Goal: Task Accomplishment & Management: Use online tool/utility

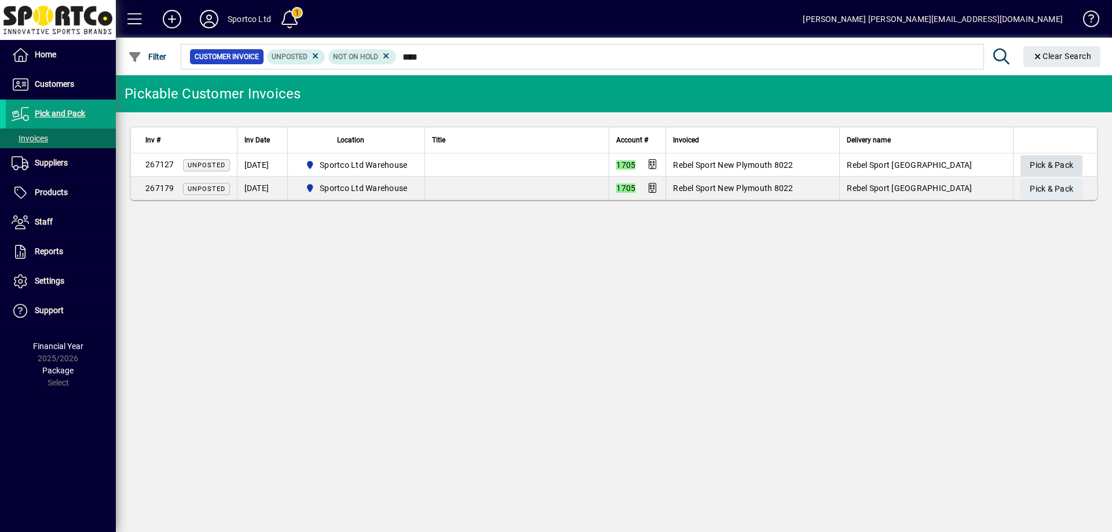
type input "****"
click at [1038, 159] on span "Pick & Pack" at bounding box center [1051, 165] width 43 height 19
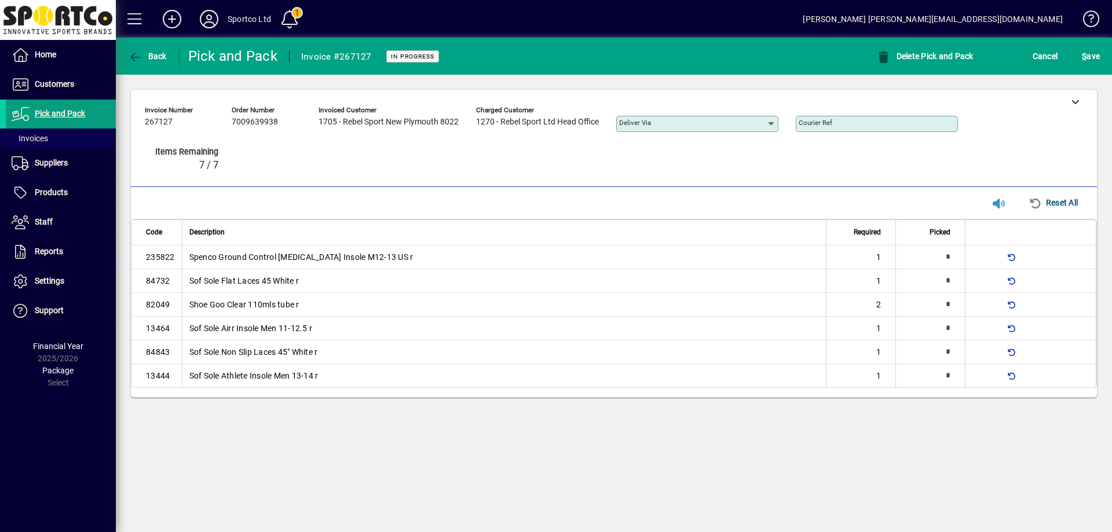
type input "*"
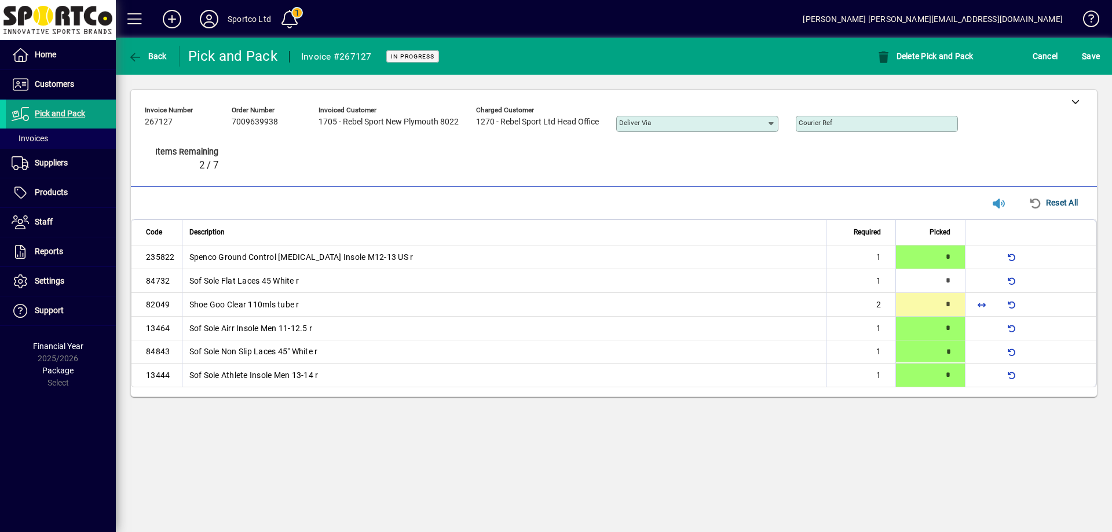
type input "*"
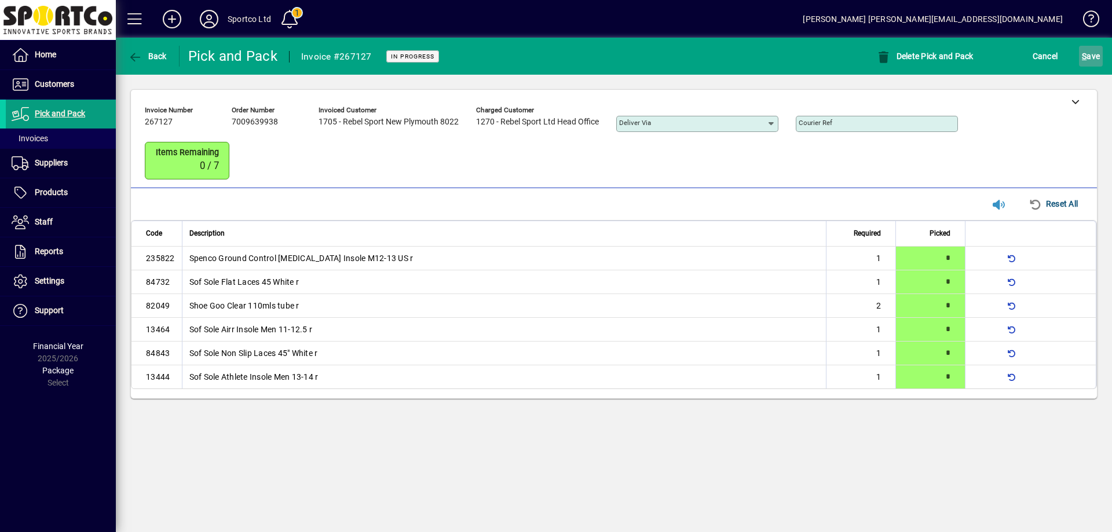
click at [1097, 50] on span "S ave" at bounding box center [1091, 56] width 18 height 19
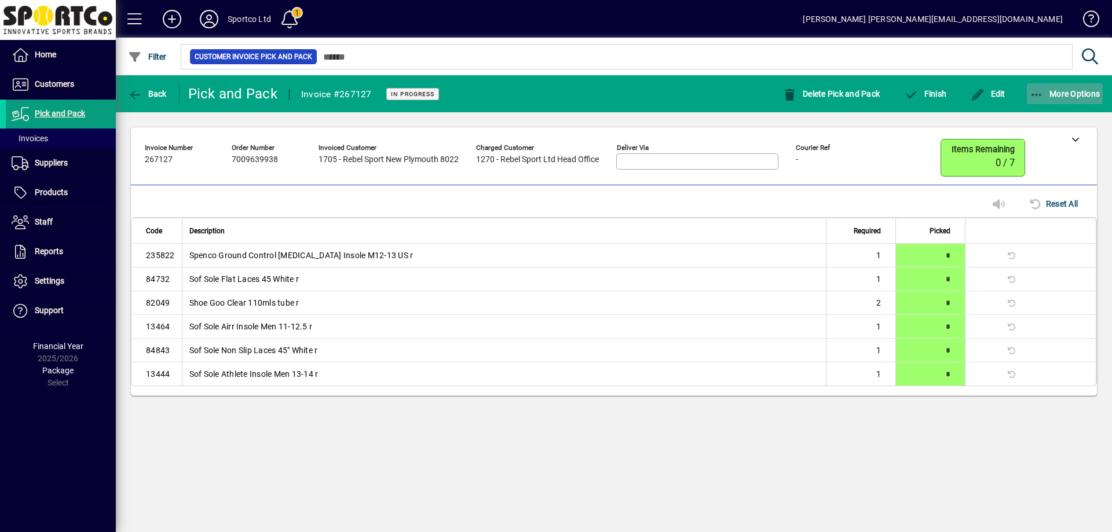
click at [1036, 95] on icon "button" at bounding box center [1037, 95] width 14 height 12
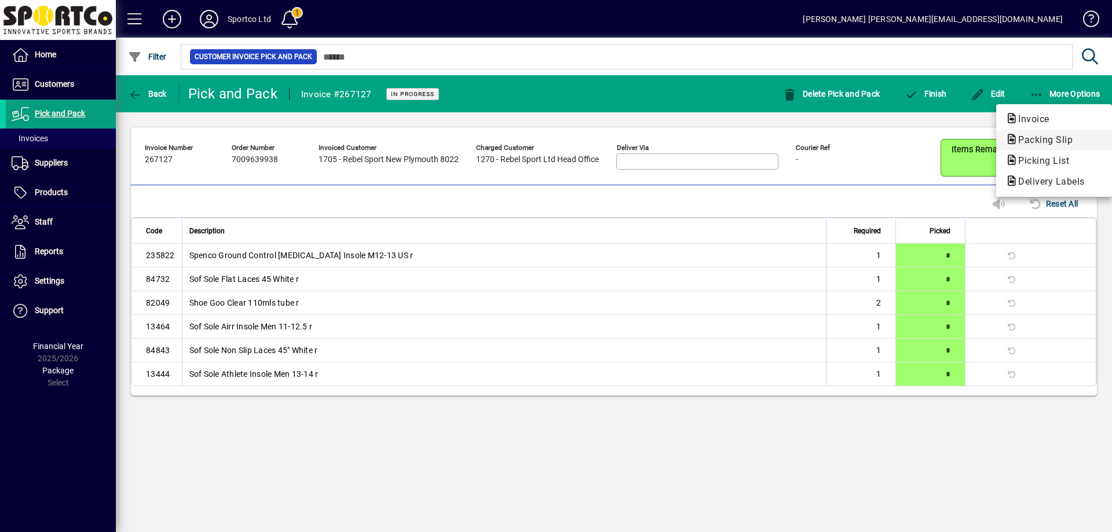
click at [1047, 138] on span "Packing Slip" at bounding box center [1041, 139] width 73 height 11
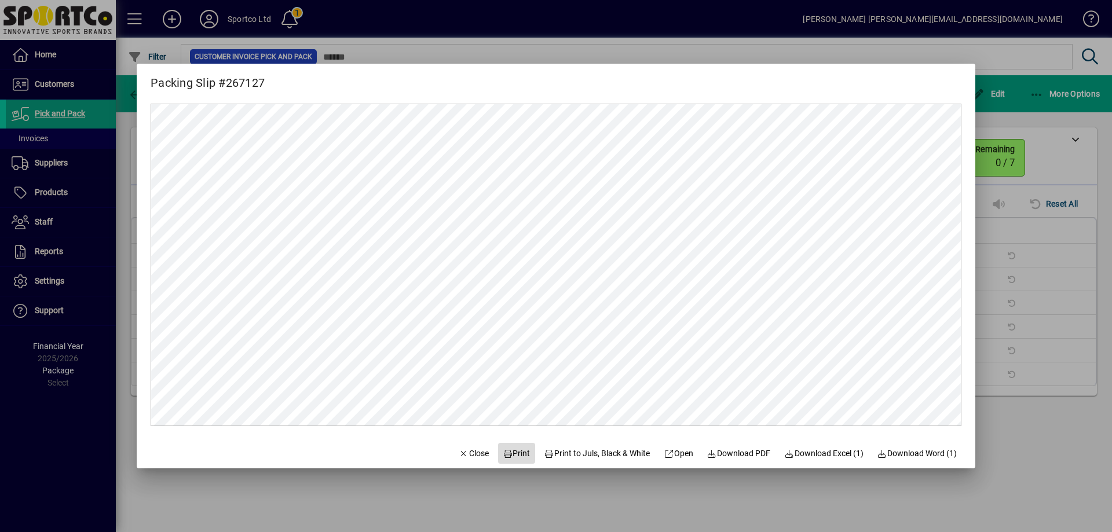
click at [511, 454] on span "Print" at bounding box center [517, 454] width 28 height 12
click at [459, 455] on icon "button" at bounding box center [464, 454] width 10 height 8
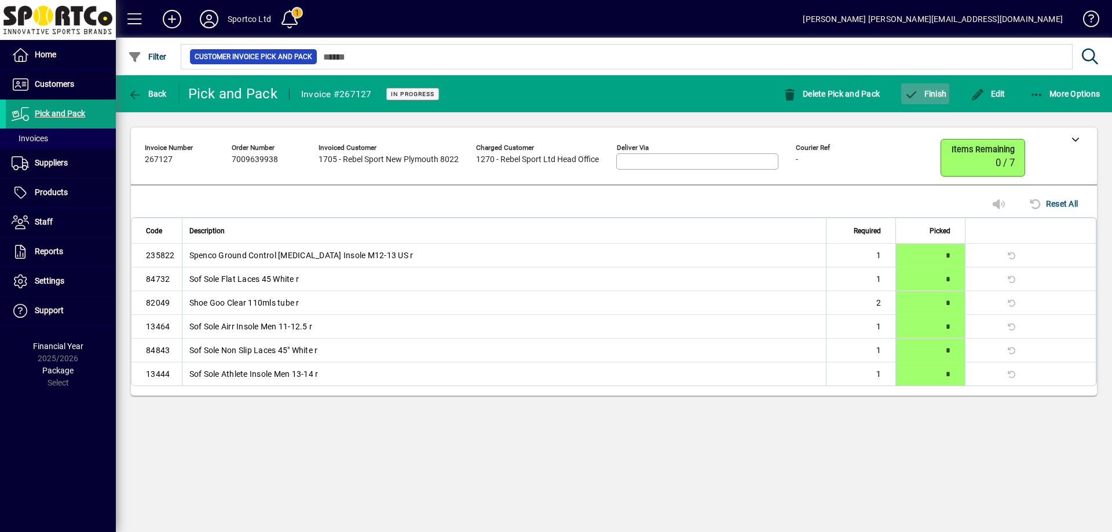
click at [924, 93] on span "Finish" at bounding box center [925, 93] width 42 height 9
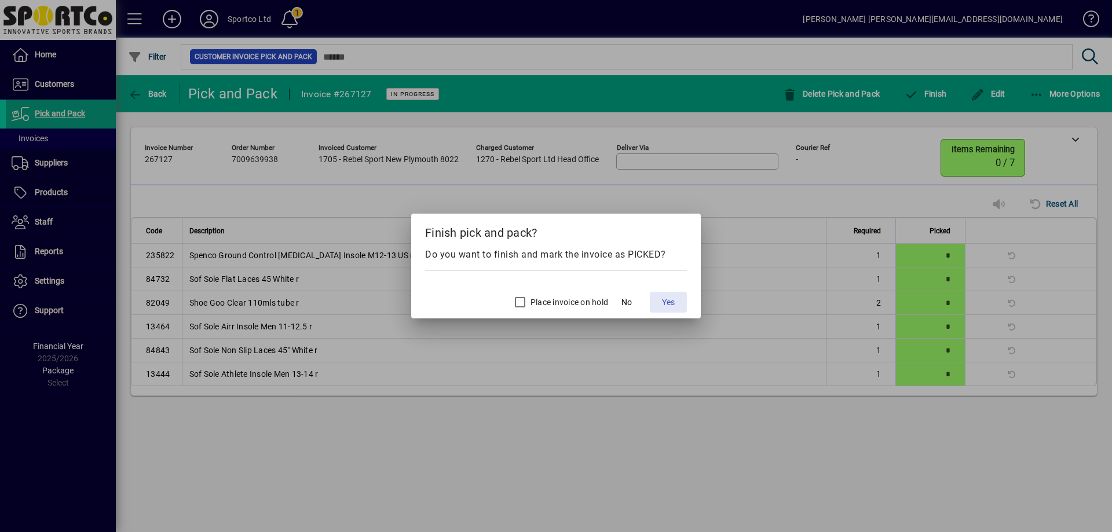
click at [668, 303] on span "Yes" at bounding box center [668, 303] width 13 height 12
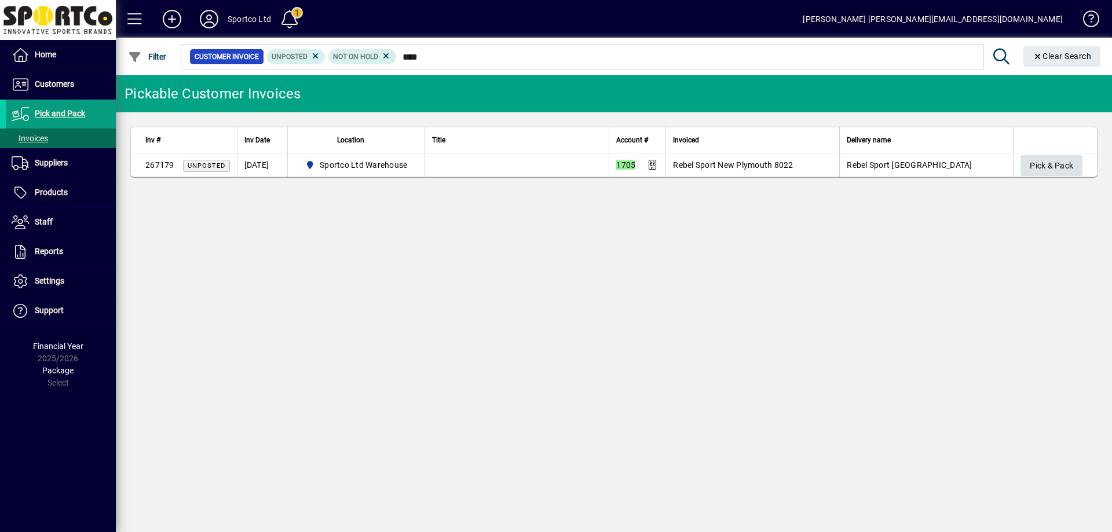
type input "****"
click at [1061, 166] on span "Pick & Pack" at bounding box center [1051, 165] width 43 height 19
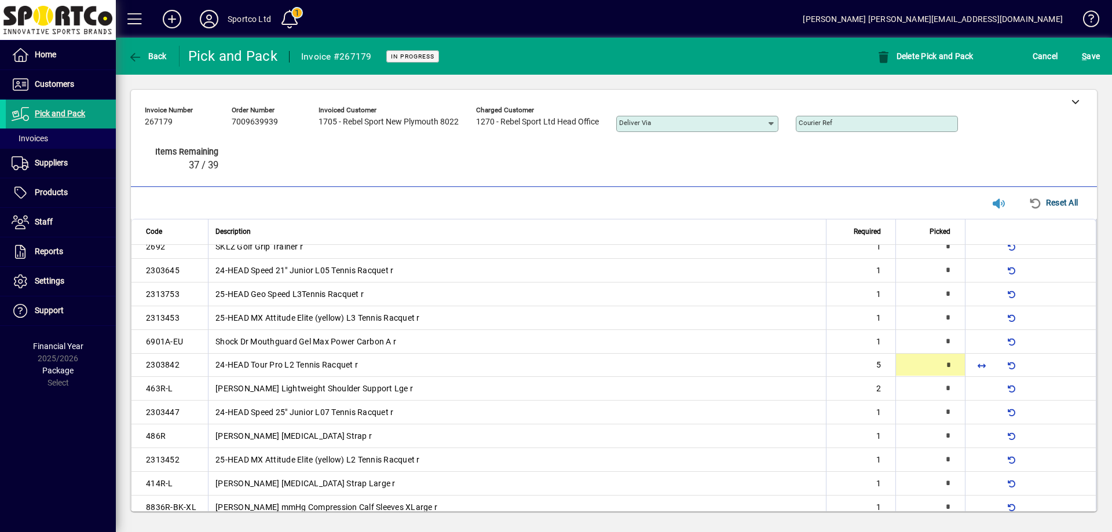
scroll to position [415, 0]
type input "*"
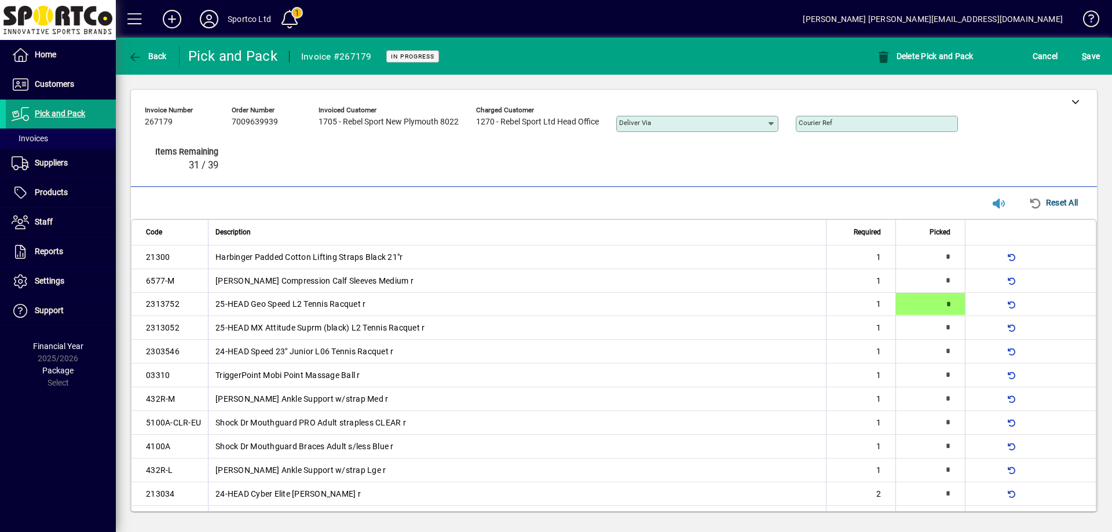
type input "*"
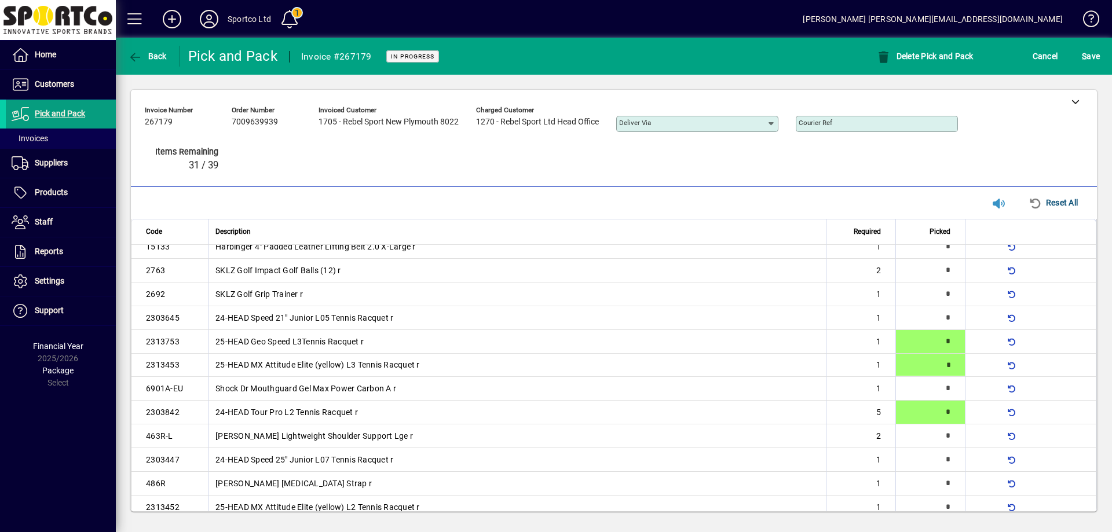
type input "*"
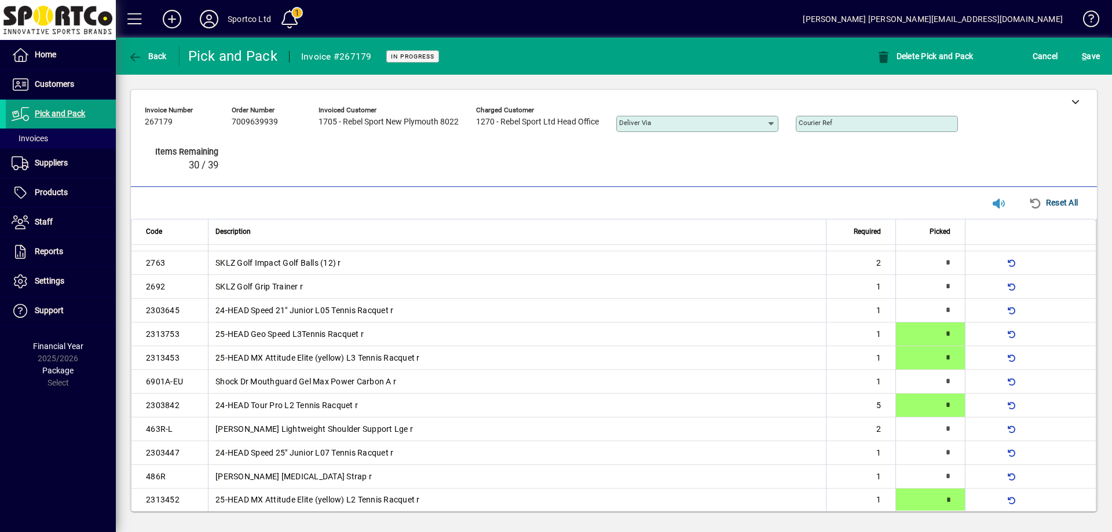
type input "*"
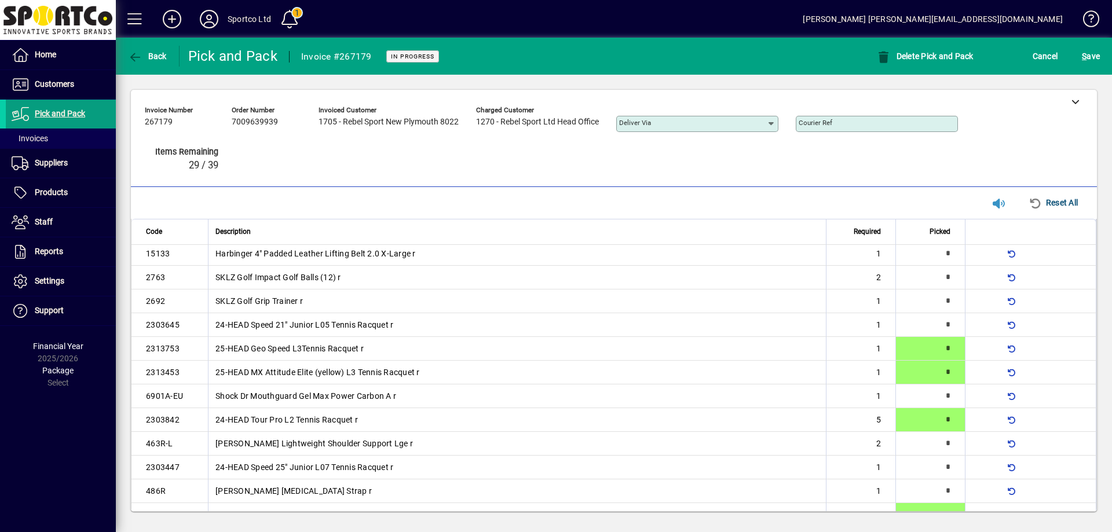
type input "*"
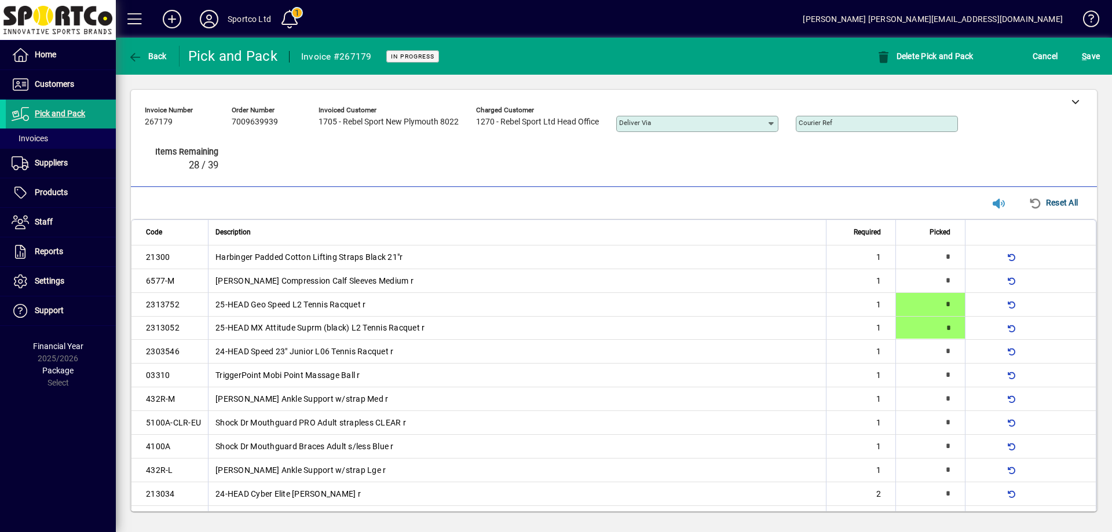
type input "*"
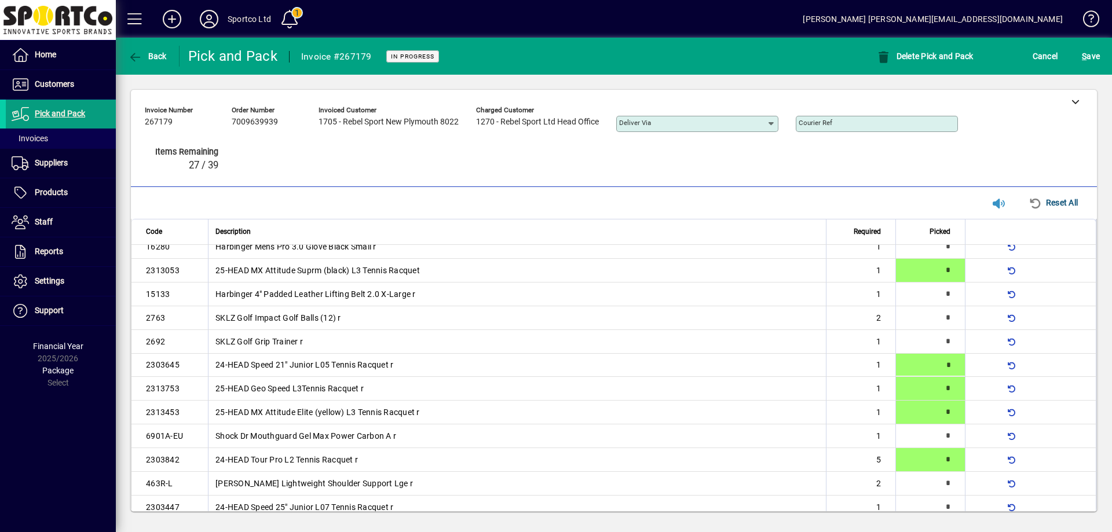
type input "*"
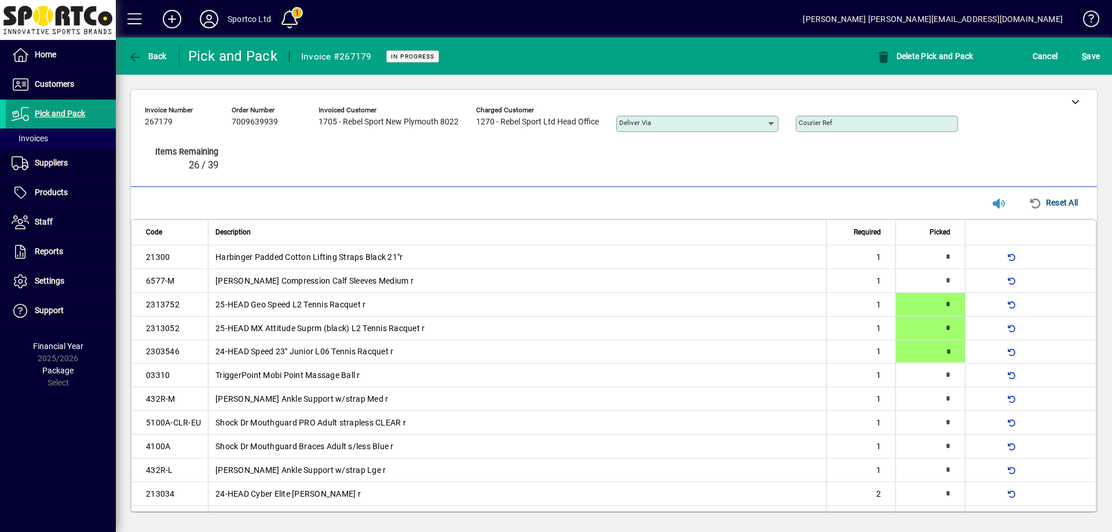
type input "*"
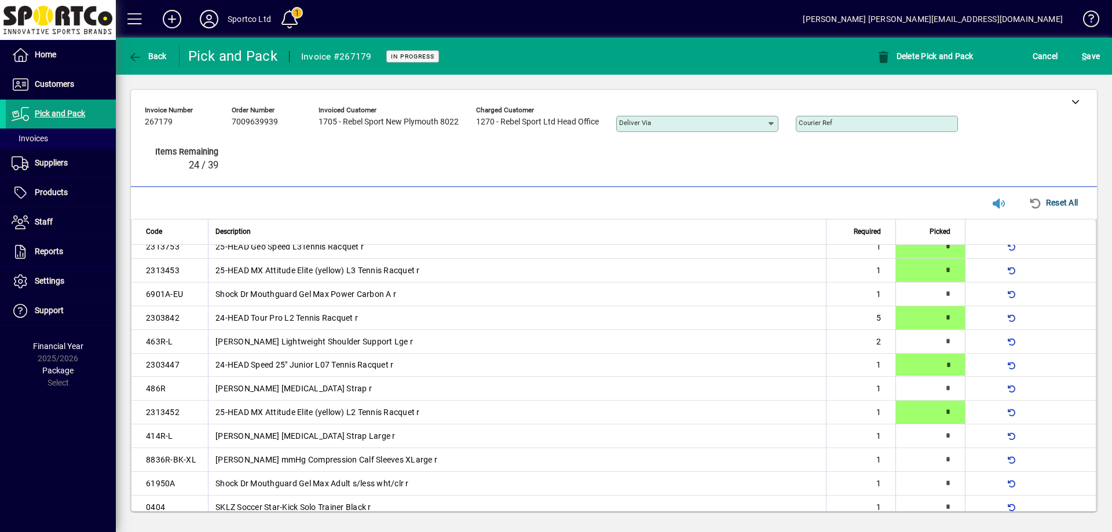
type input "*"
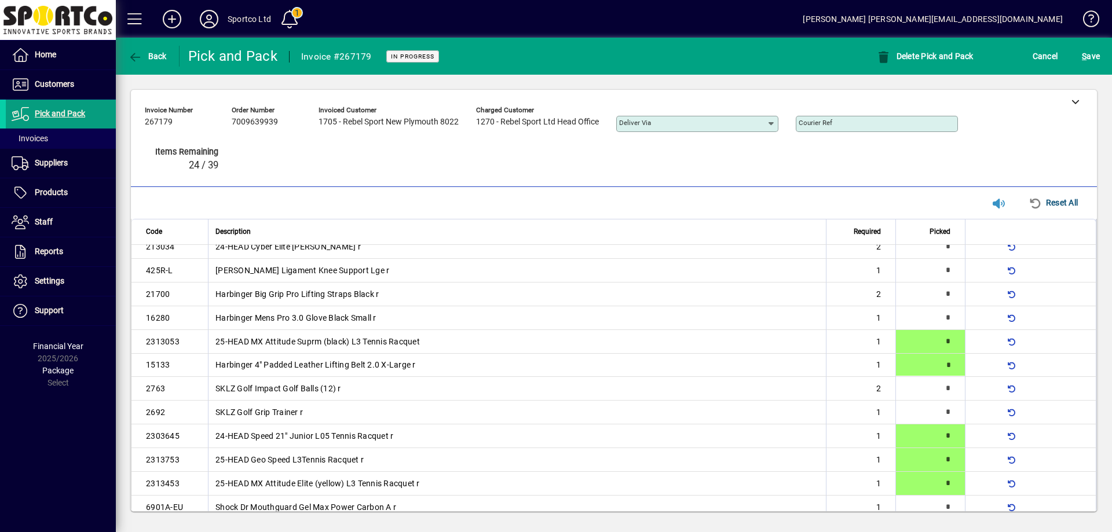
type input "*"
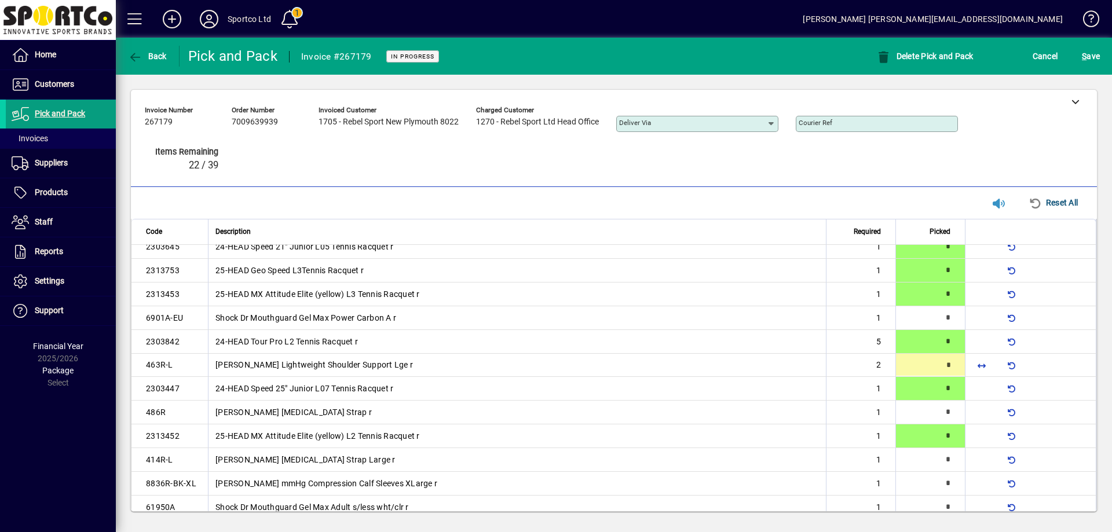
type input "*"
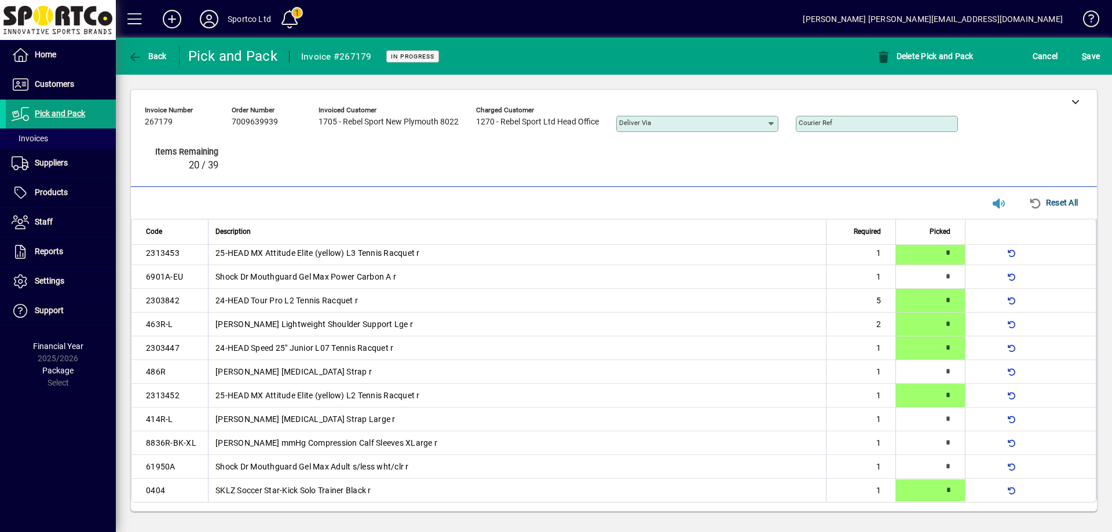
type input "*"
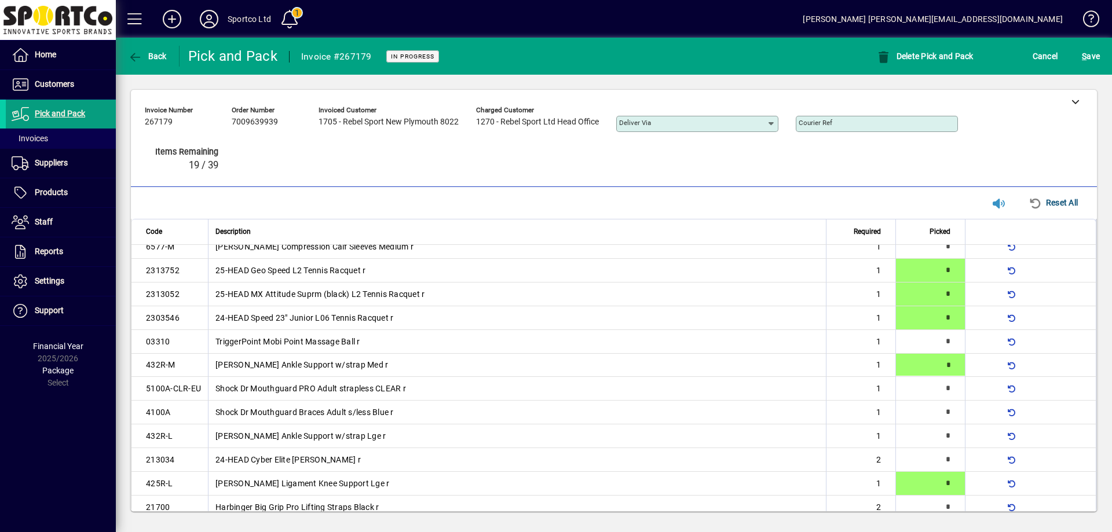
type input "*"
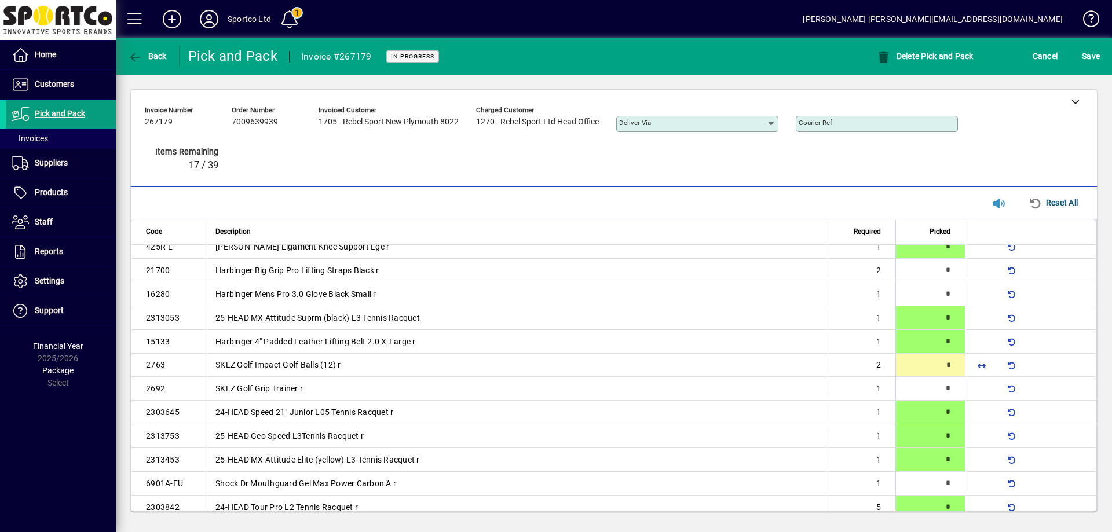
type input "*"
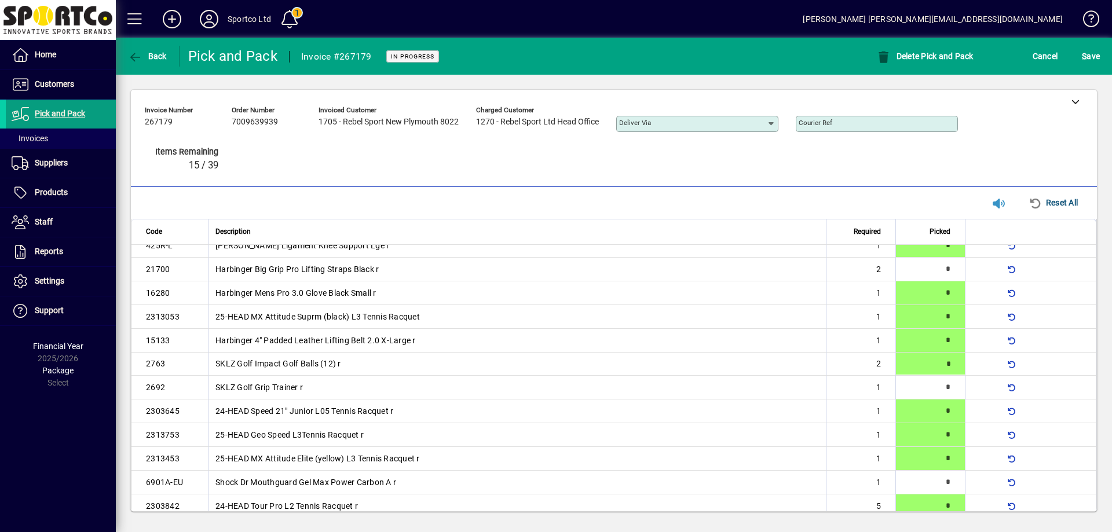
type input "*"
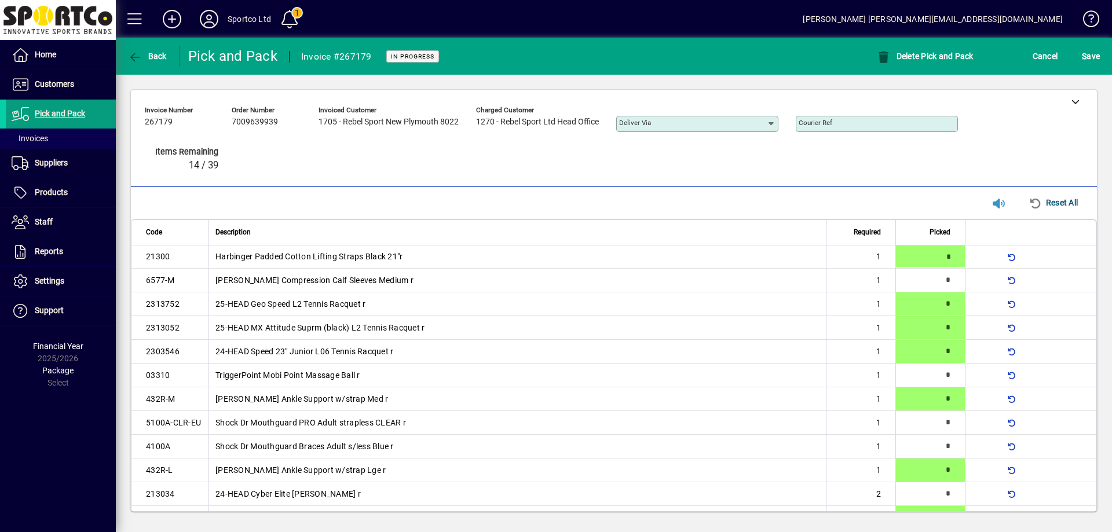
type input "*"
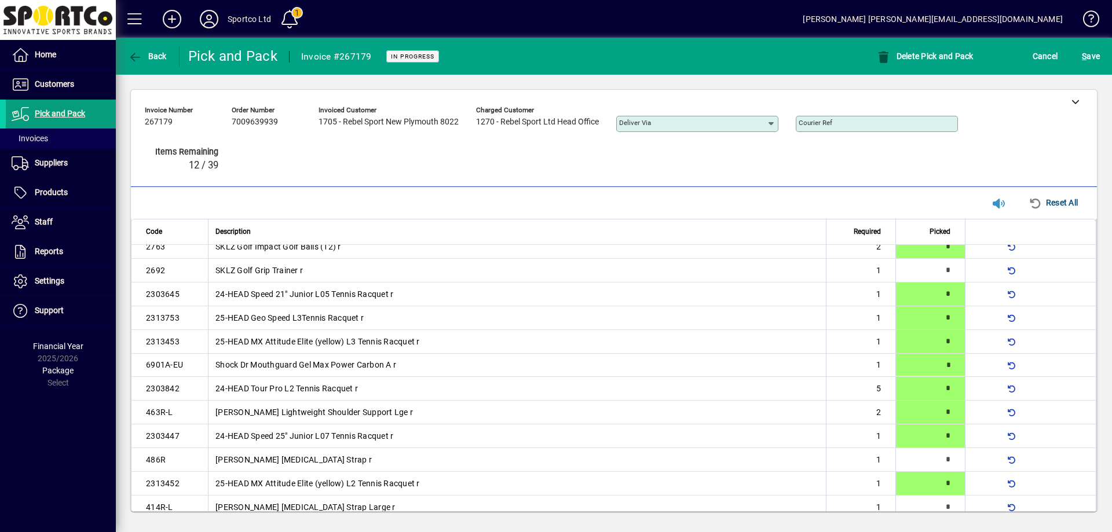
type input "*"
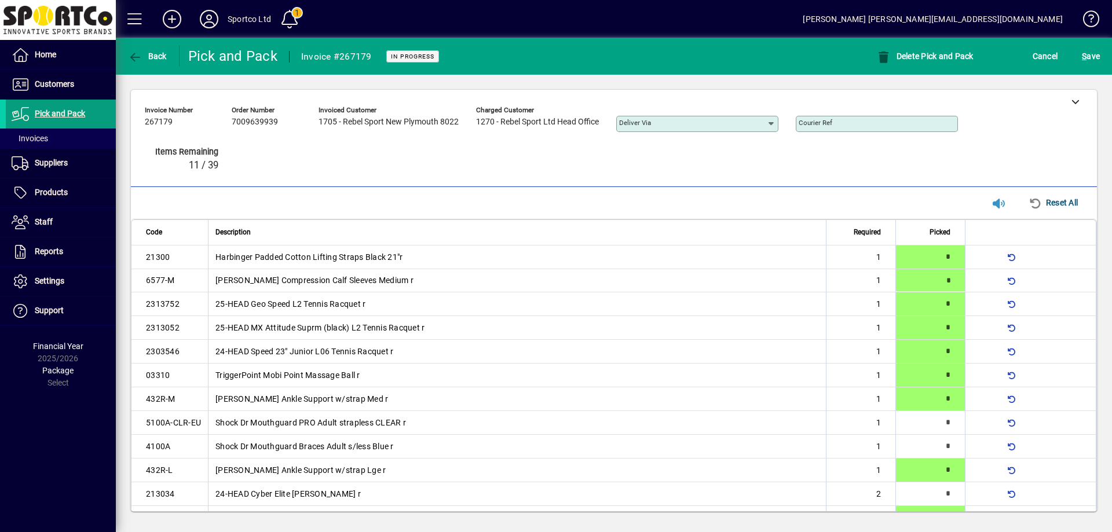
type input "*"
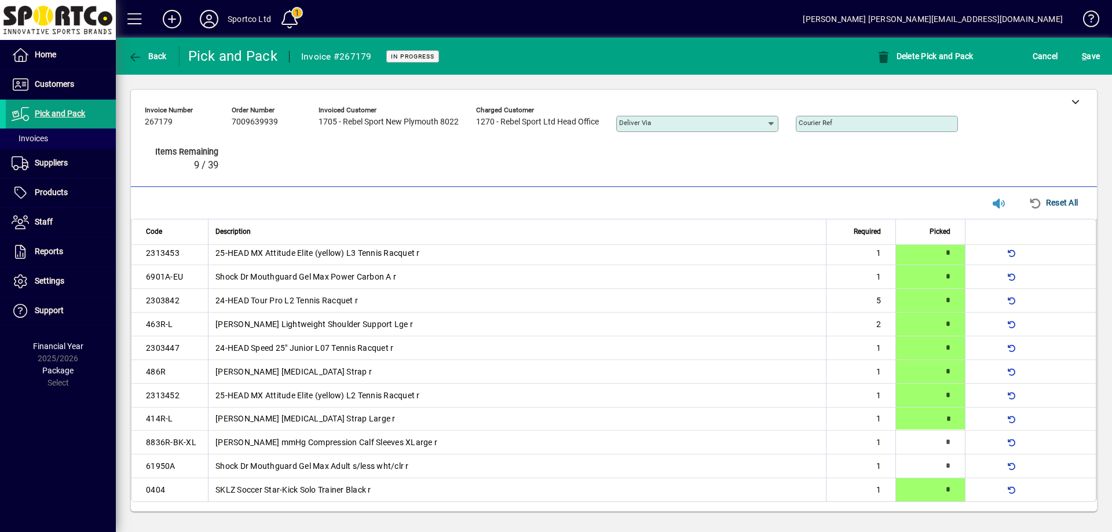
type input "*"
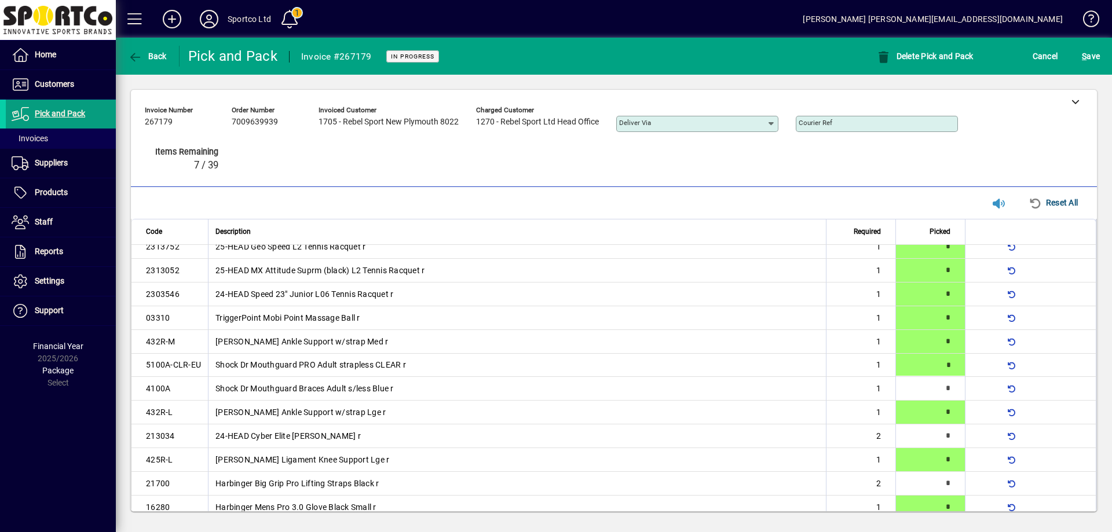
type input "*"
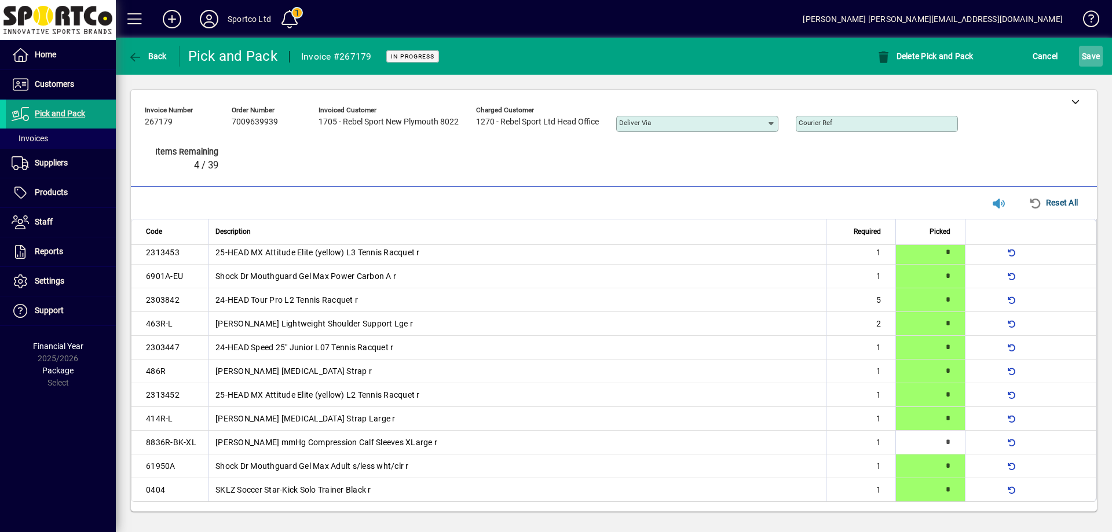
scroll to position [480, 0]
click at [1088, 55] on span "S ave" at bounding box center [1091, 56] width 18 height 19
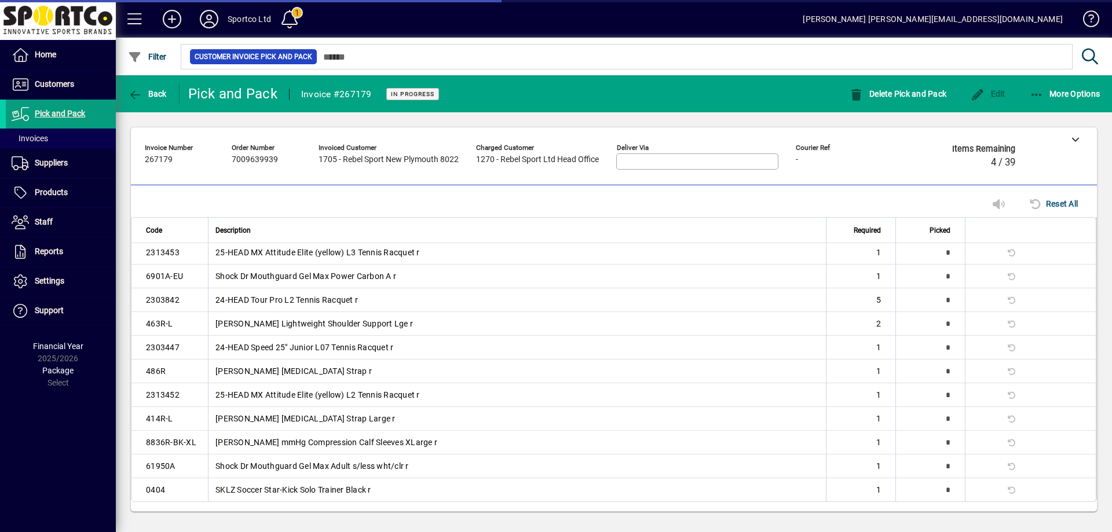
scroll to position [456, 0]
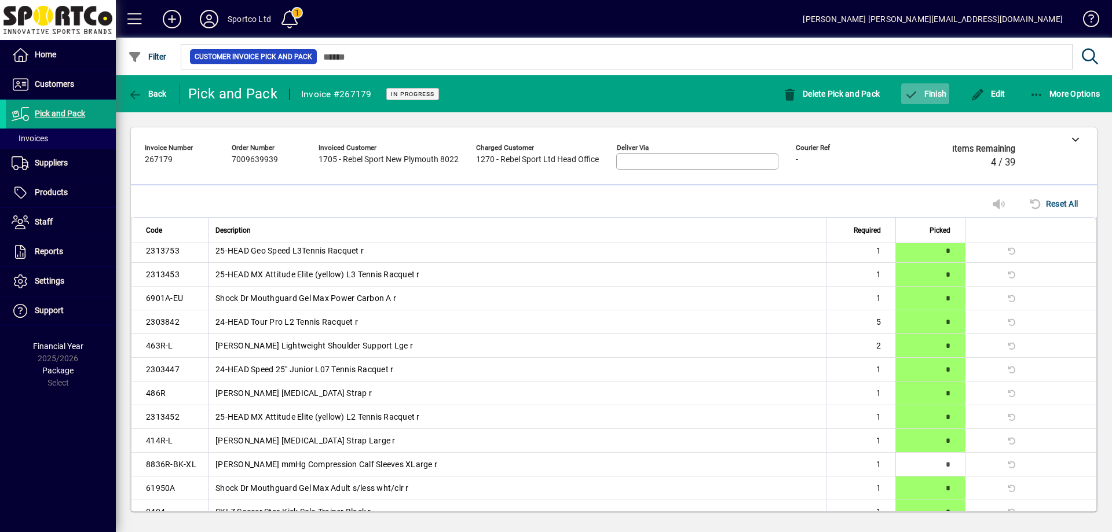
click at [928, 93] on span "Finish" at bounding box center [925, 93] width 42 height 9
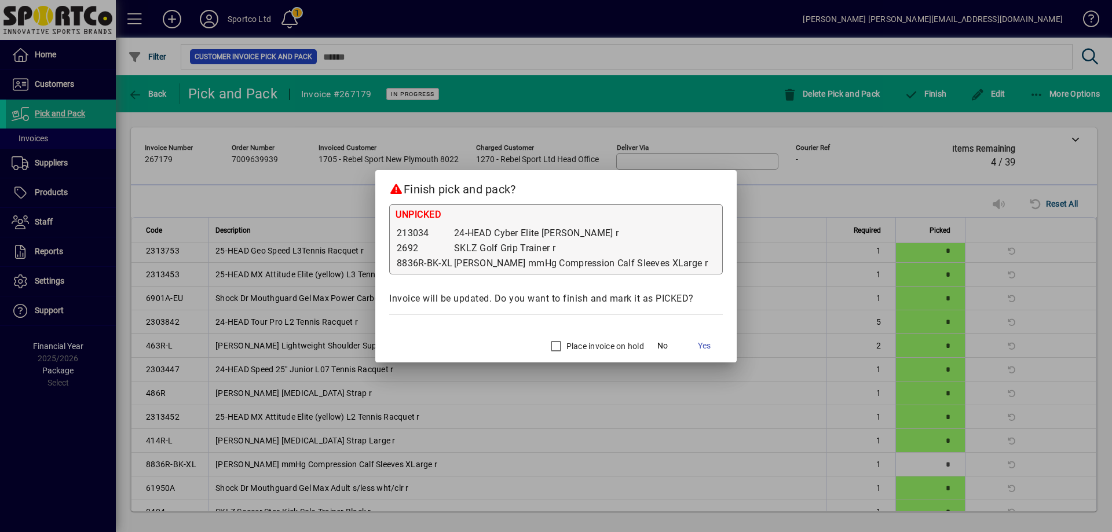
click at [569, 341] on label "Place invoice on hold" at bounding box center [604, 347] width 80 height 12
click at [698, 340] on span "Yes" at bounding box center [704, 346] width 13 height 12
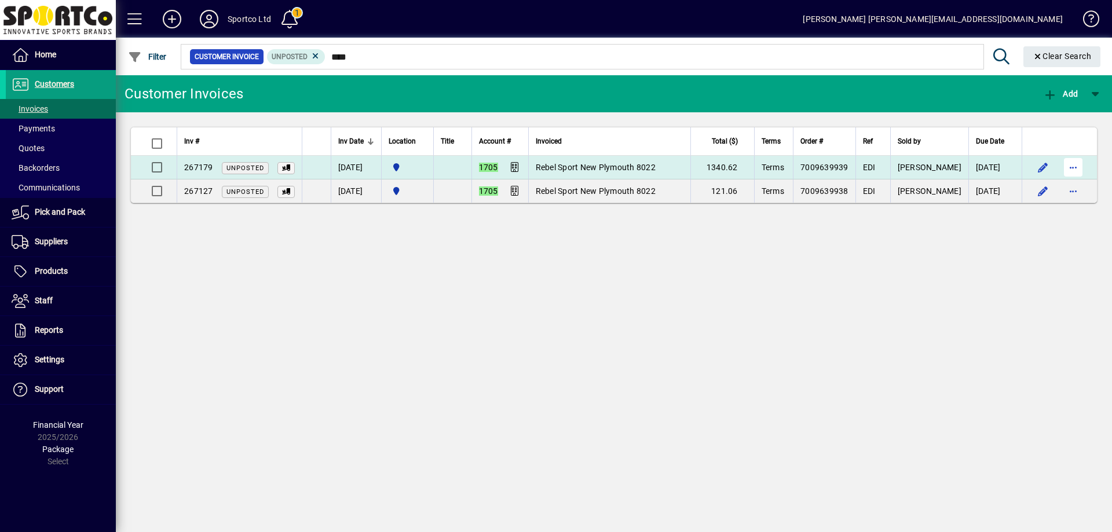
type input "****"
click at [1074, 165] on span "button" at bounding box center [1073, 167] width 28 height 28
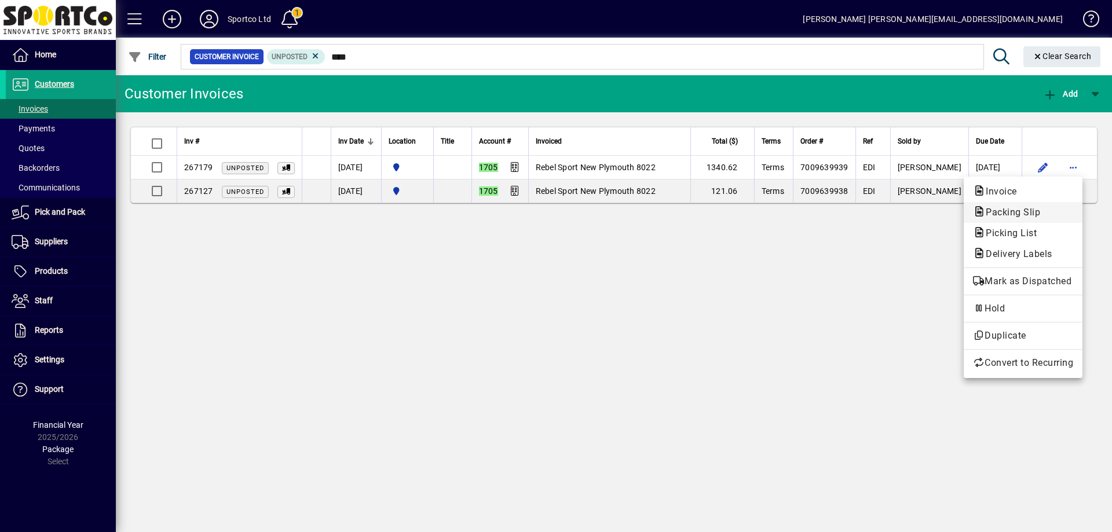
click at [1019, 208] on span "Packing Slip" at bounding box center [1009, 212] width 73 height 11
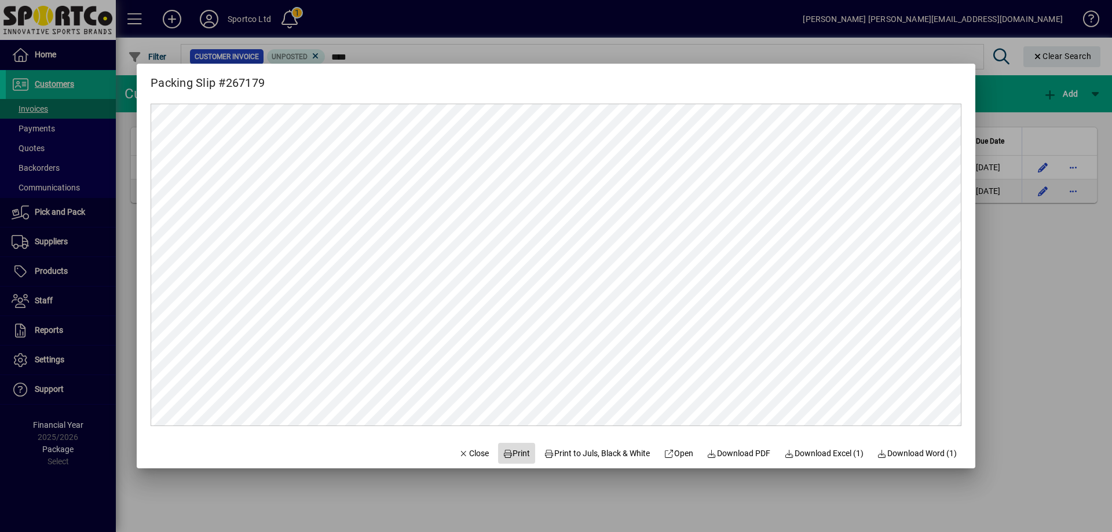
click at [503, 448] on span "Print" at bounding box center [517, 454] width 28 height 12
click at [461, 451] on span "Close" at bounding box center [474, 454] width 30 height 12
